Goal: Task Accomplishment & Management: Use online tool/utility

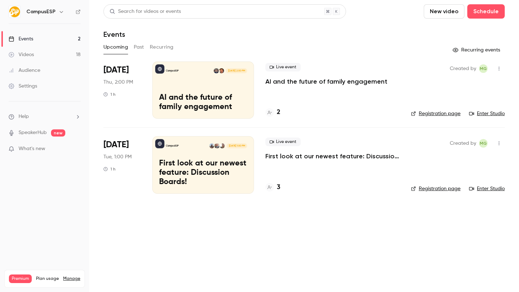
click at [185, 80] on div "CampusESP Sep 11, 2:00 PM AI and the future of family engagement" at bounding box center [203, 89] width 102 height 57
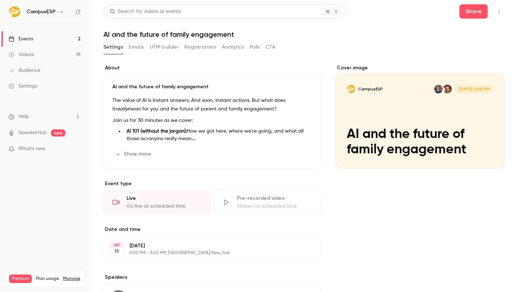
click at [159, 46] on button "UTM builder" at bounding box center [164, 46] width 29 height 11
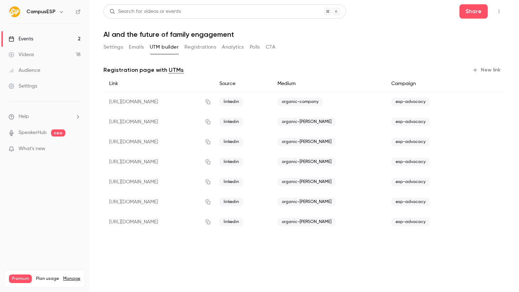
click at [204, 47] on button "Registrations" at bounding box center [201, 46] width 32 height 11
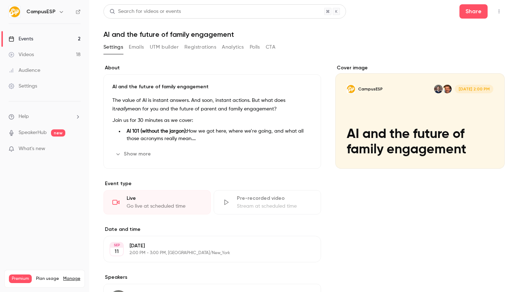
click at [167, 50] on button "UTM builder" at bounding box center [164, 46] width 29 height 11
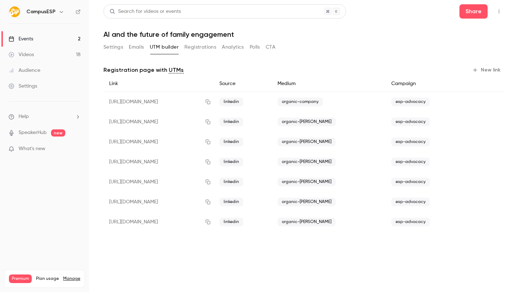
click at [52, 37] on link "Events 2" at bounding box center [44, 39] width 89 height 16
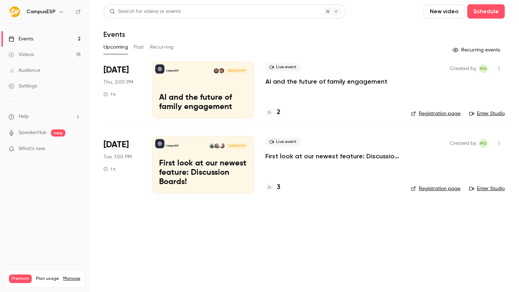
click at [217, 172] on p "First look at our newest feature: Discussion Boards!" at bounding box center [203, 172] width 88 height 27
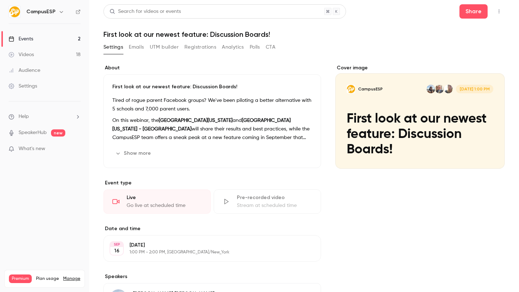
click at [156, 50] on button "UTM builder" at bounding box center [164, 46] width 29 height 11
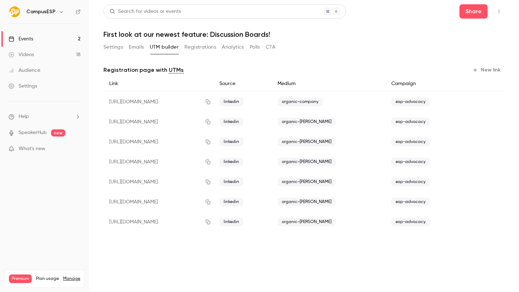
click at [205, 50] on button "Registrations" at bounding box center [201, 46] width 32 height 11
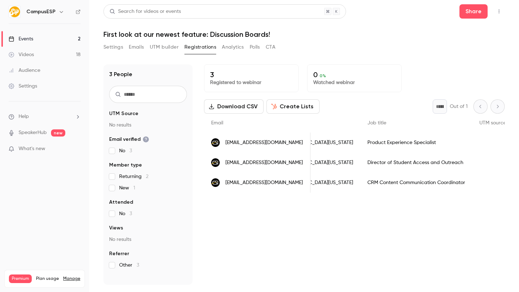
scroll to position [0, 317]
